Goal: Information Seeking & Learning: Compare options

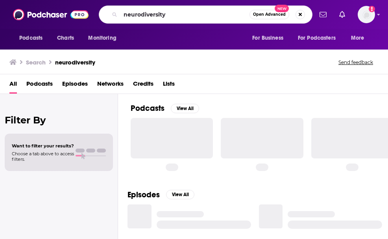
click at [197, 11] on input "neurodiversity" at bounding box center [185, 14] width 129 height 13
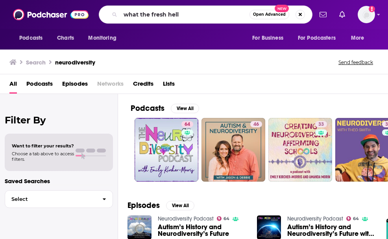
type input "what the fresh hell"
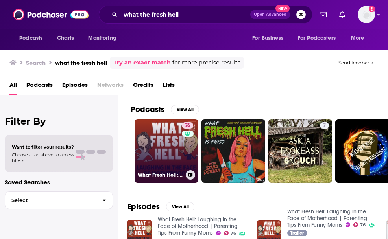
click at [159, 148] on link "76 What Fresh Hell: Laughing in the Face of Motherhood | Parenting Tips From Fu…" at bounding box center [167, 151] width 64 height 64
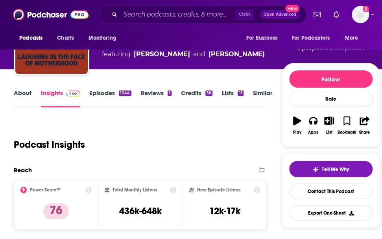
scroll to position [93, 0]
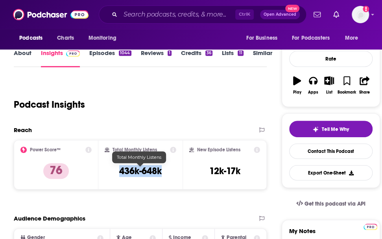
drag, startPoint x: 117, startPoint y: 171, endPoint x: 165, endPoint y: 170, distance: 47.7
click at [165, 170] on div "Total Monthly Listens 436k-648k" at bounding box center [141, 165] width 72 height 36
copy h3 "436k-648k"
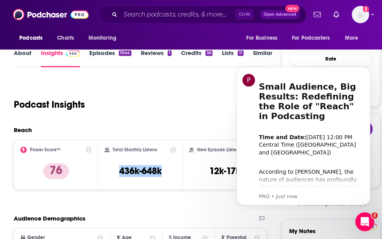
scroll to position [0, 0]
click at [125, 15] on input "Search podcasts, credits, & more..." at bounding box center [178, 14] width 115 height 13
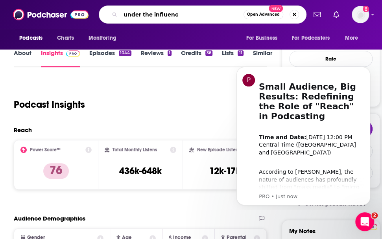
type input "under the influence"
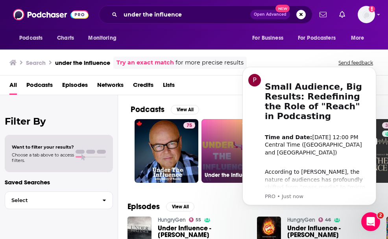
click at [210, 148] on link "64 Under the Influence with Jo Piazza" at bounding box center [234, 151] width 64 height 64
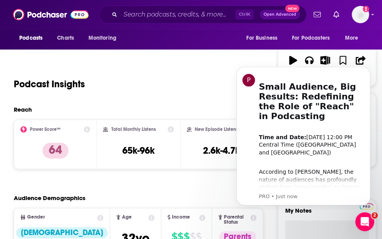
scroll to position [114, 0]
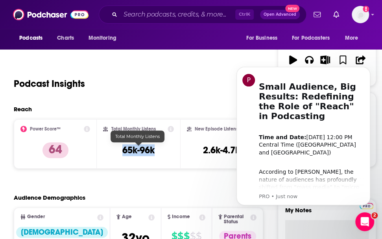
drag, startPoint x: 157, startPoint y: 152, endPoint x: 122, endPoint y: 152, distance: 34.3
click at [122, 152] on div "Total Monthly Listens 65k-96k" at bounding box center [138, 144] width 70 height 36
copy h3 "65k-96k"
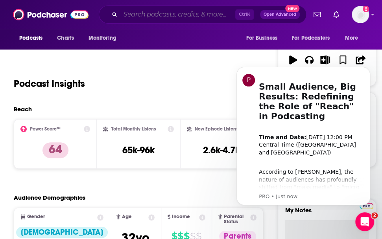
click at [153, 13] on input "Search podcasts, credits, & more..." at bounding box center [178, 14] width 115 height 13
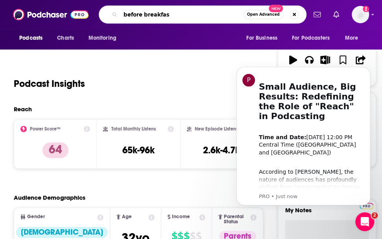
type input "before breakfast"
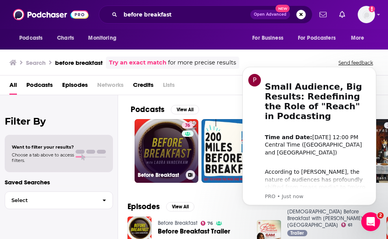
click at [169, 142] on link "76 Before Breakfast" at bounding box center [167, 151] width 64 height 64
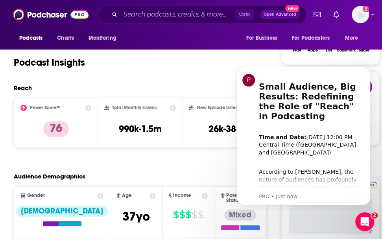
scroll to position [135, 0]
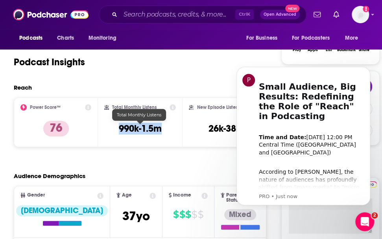
drag, startPoint x: 167, startPoint y: 132, endPoint x: 119, endPoint y: 130, distance: 47.7
click at [119, 130] on div "Total Monthly Listens 990k-1.5m" at bounding box center [140, 122] width 72 height 36
copy h3 "990k-1.5m"
